Goal: Information Seeking & Learning: Learn about a topic

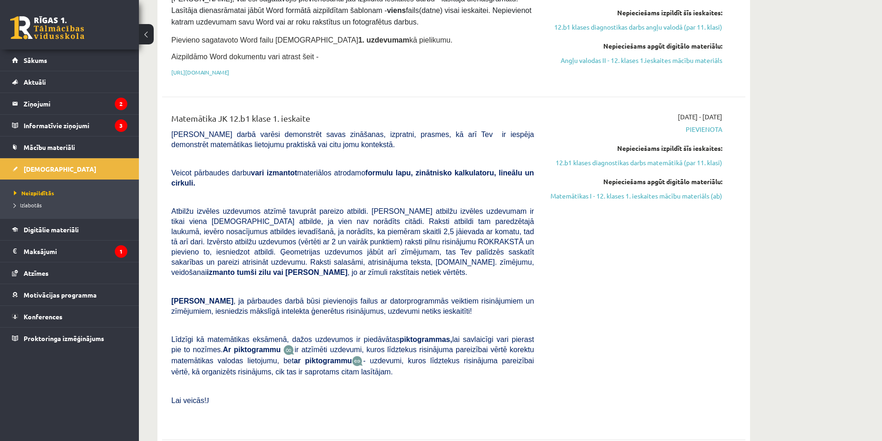
scroll to position [278, 0]
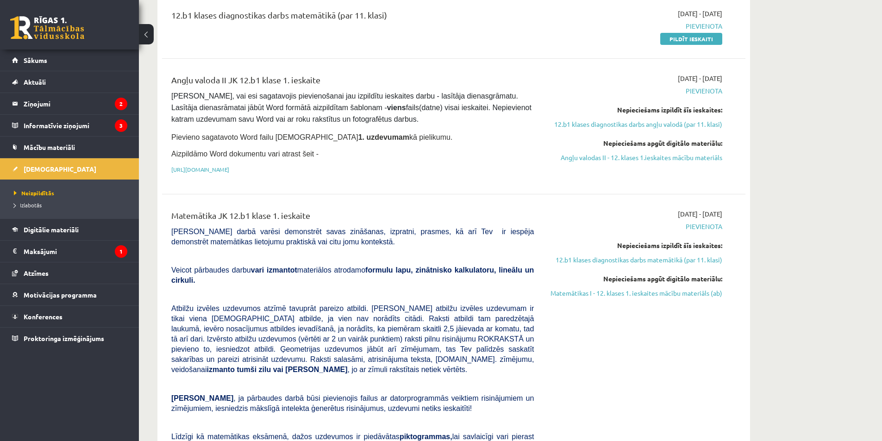
scroll to position [185, 0]
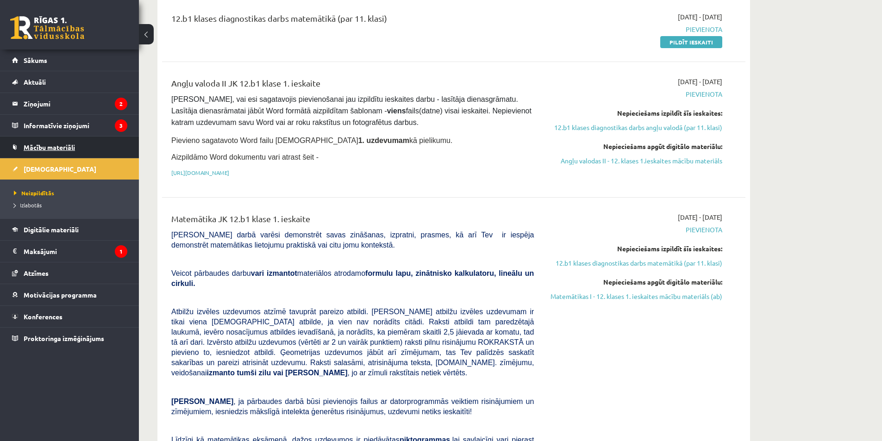
click at [45, 148] on span "Mācību materiāli" at bounding box center [49, 147] width 51 height 8
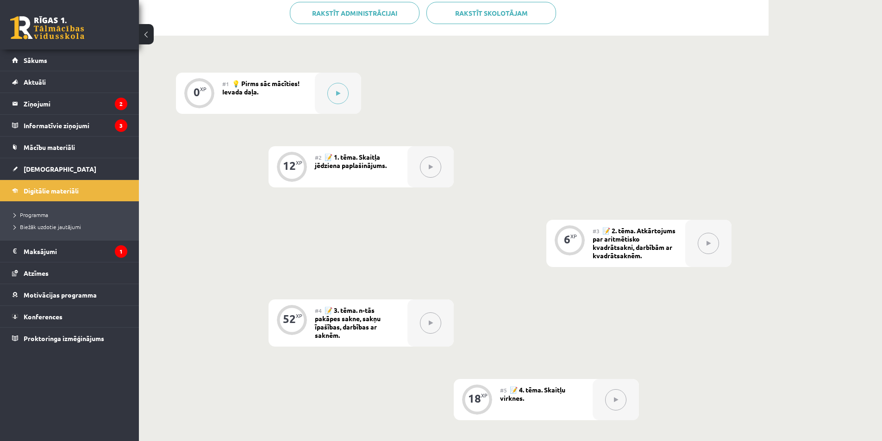
scroll to position [231, 0]
